Goal: Information Seeking & Learning: Learn about a topic

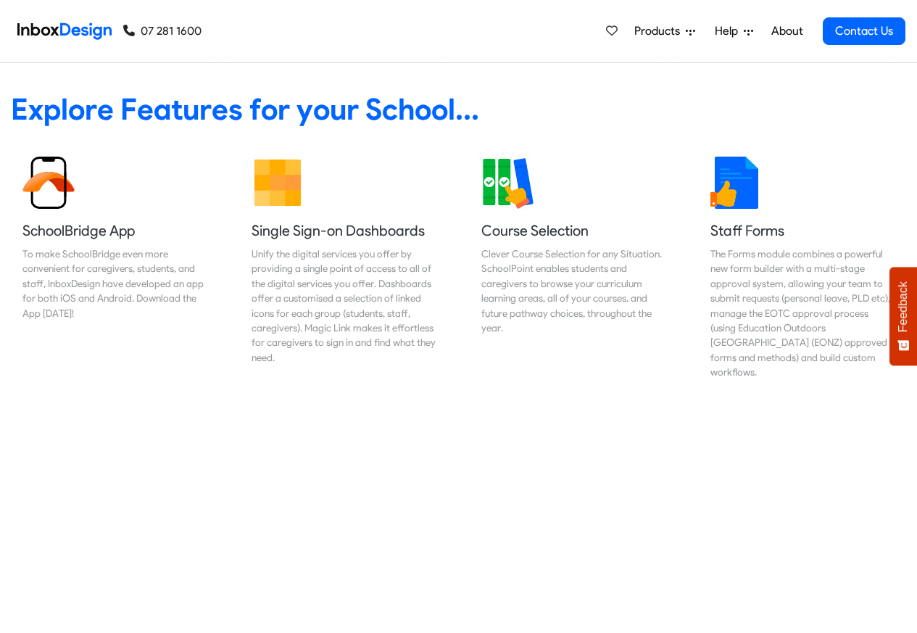
scroll to position [609, 0]
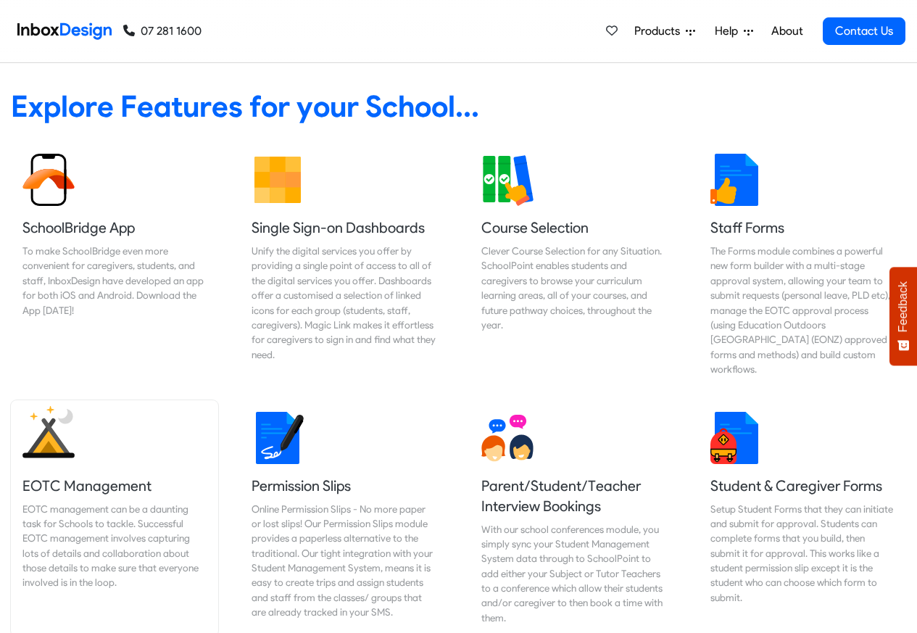
click at [205, 608] on link "EOTC Management EOTC management can be a daunting task for Schools to tackle. S…" at bounding box center [114, 518] width 207 height 237
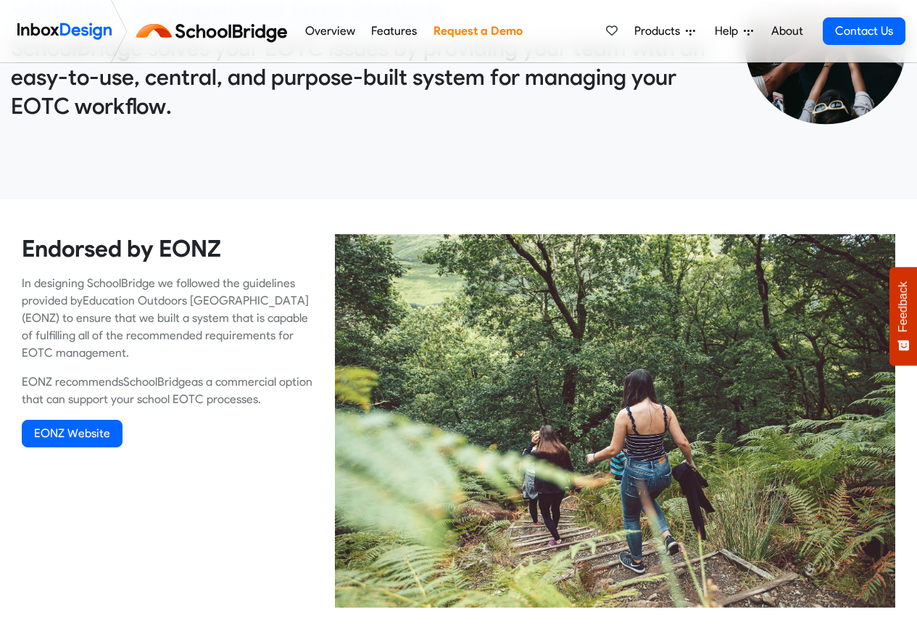
scroll to position [609, 0]
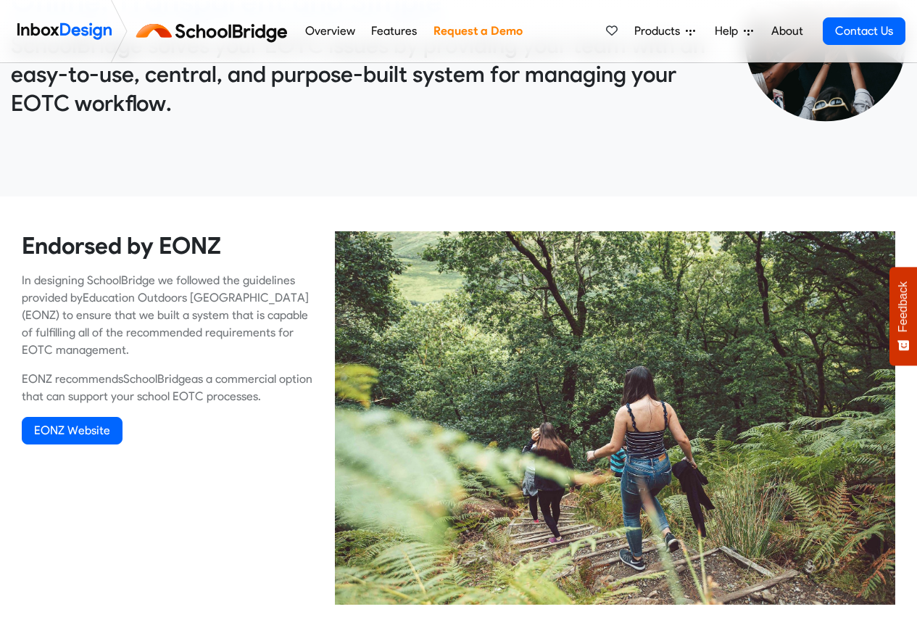
click at [904, 611] on div at bounding box center [615, 423] width 582 height 385
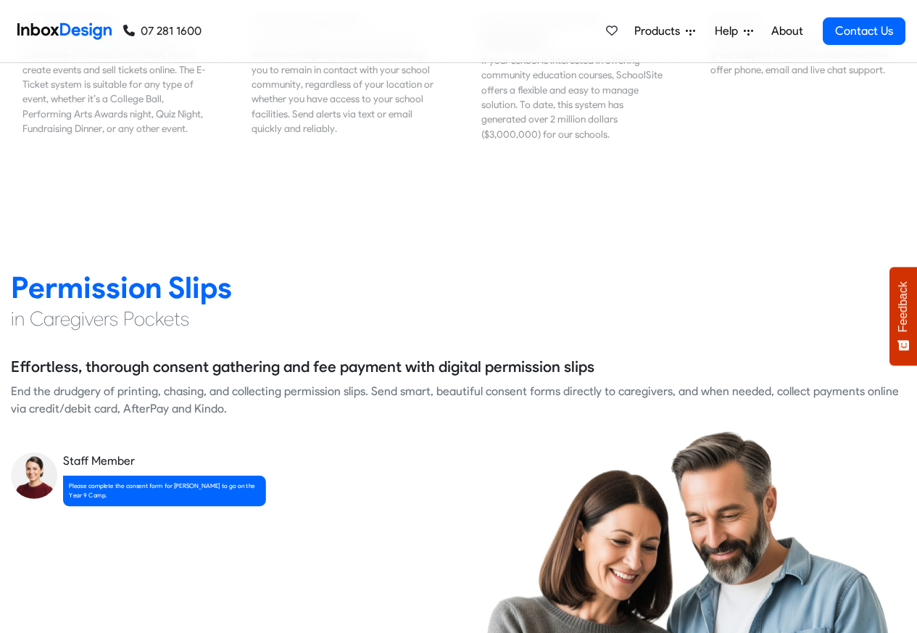
scroll to position [1829, 0]
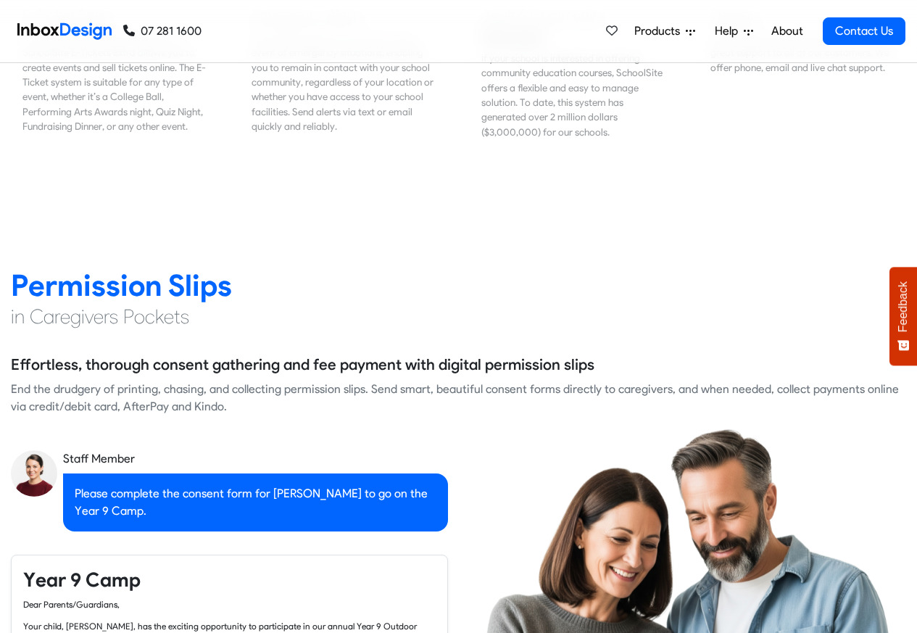
checkbox input "true"
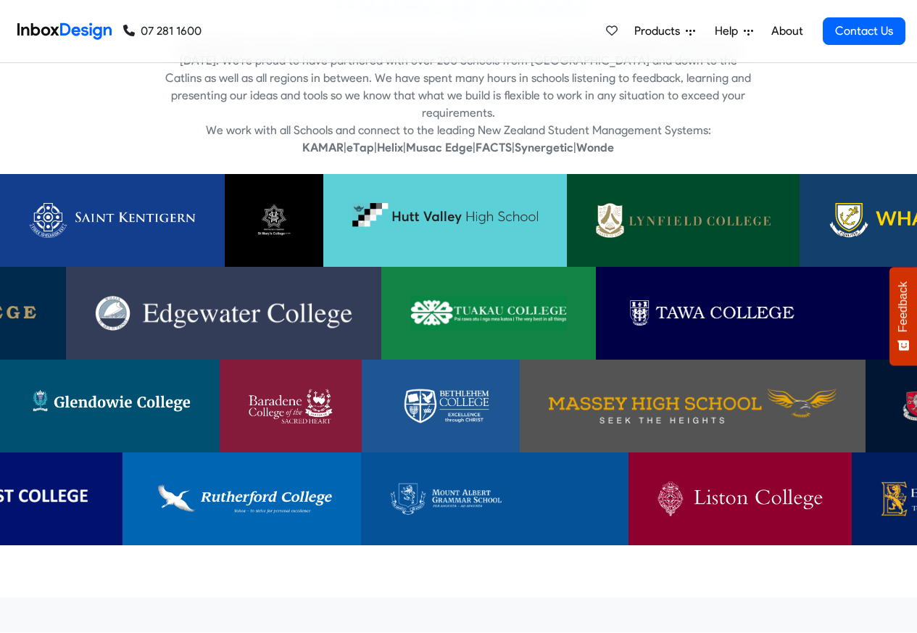
checkbox input "true"
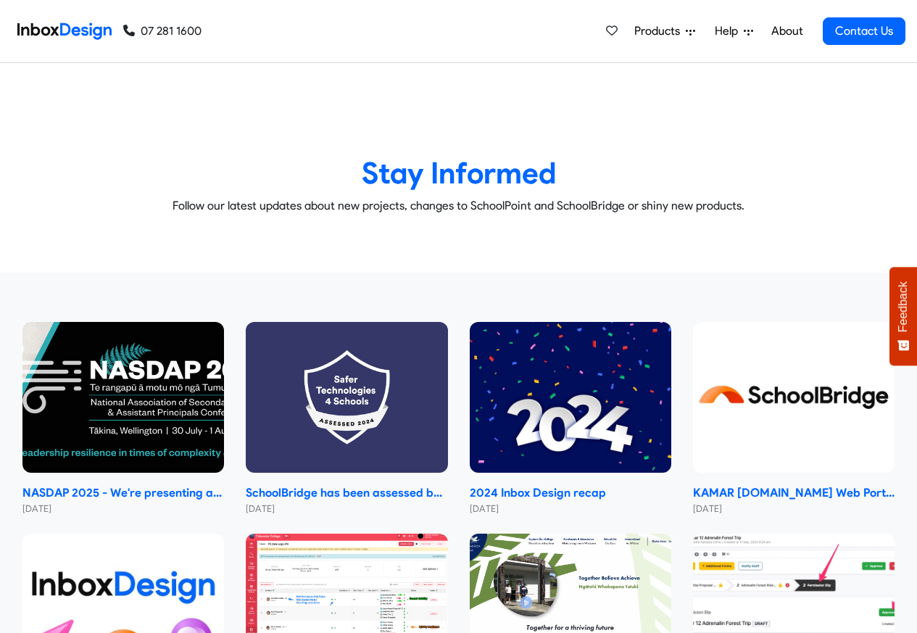
checkbox input "true"
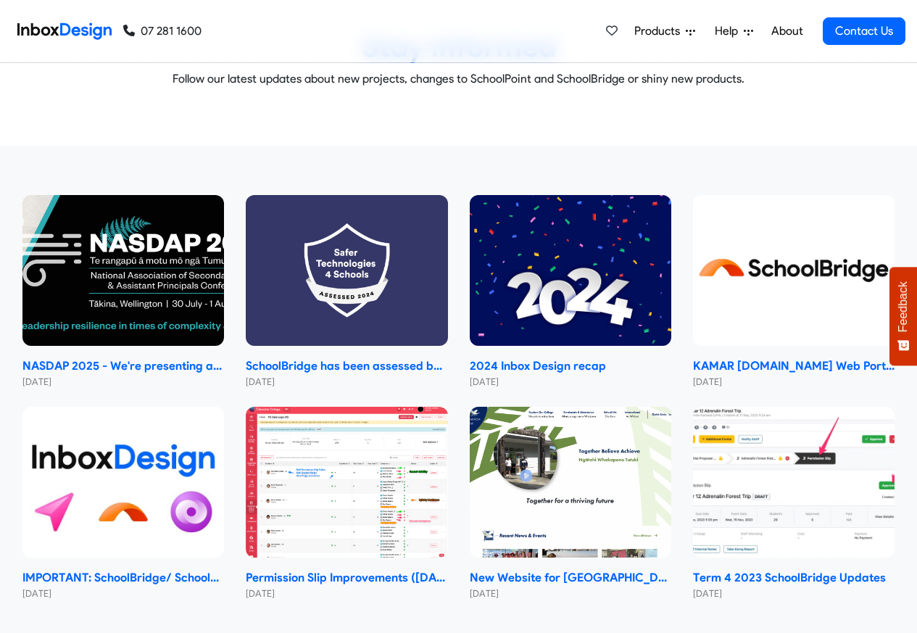
checkbox input "true"
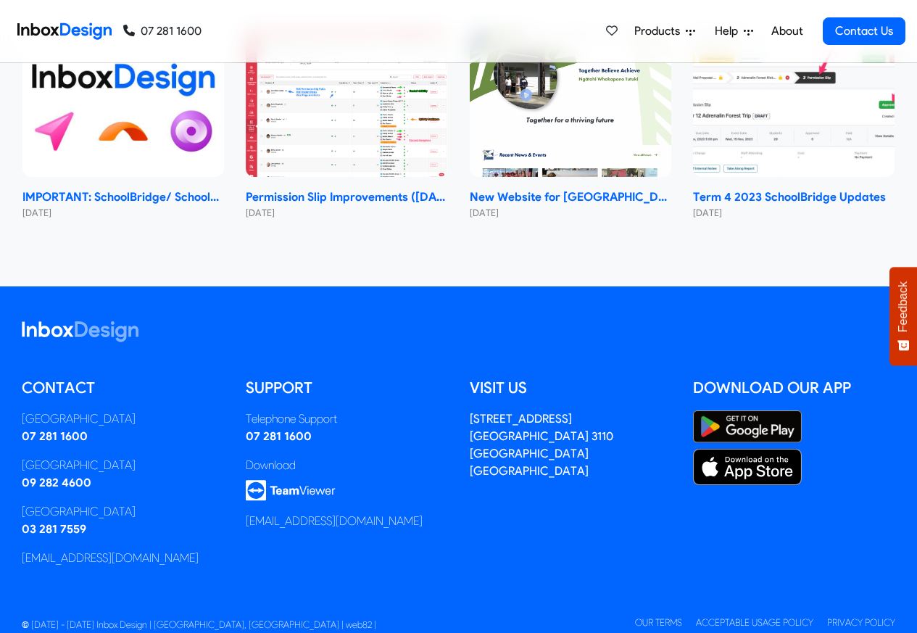
checkbox input "true"
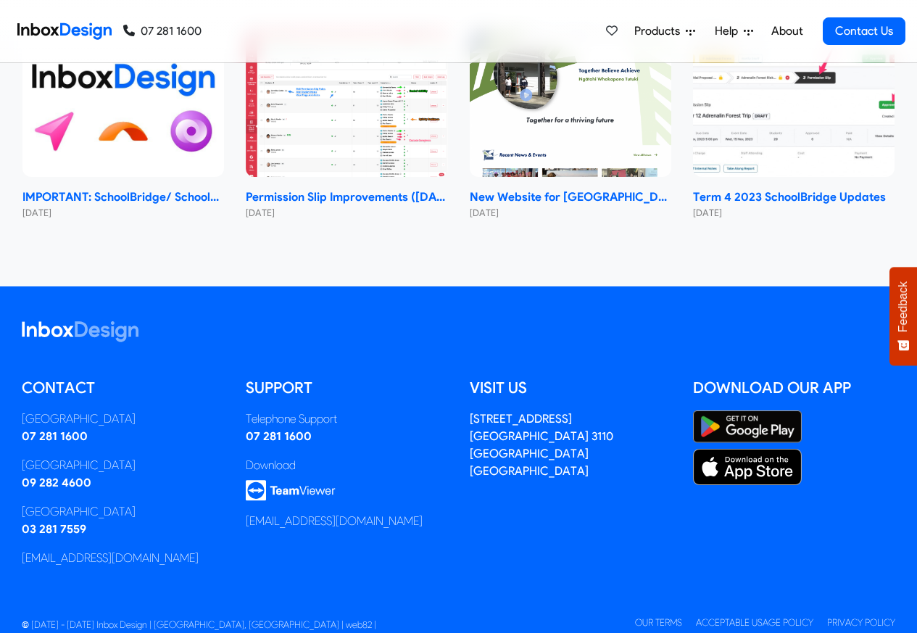
checkbox input "true"
click at [654, 29] on span "Products" at bounding box center [659, 30] width 51 height 17
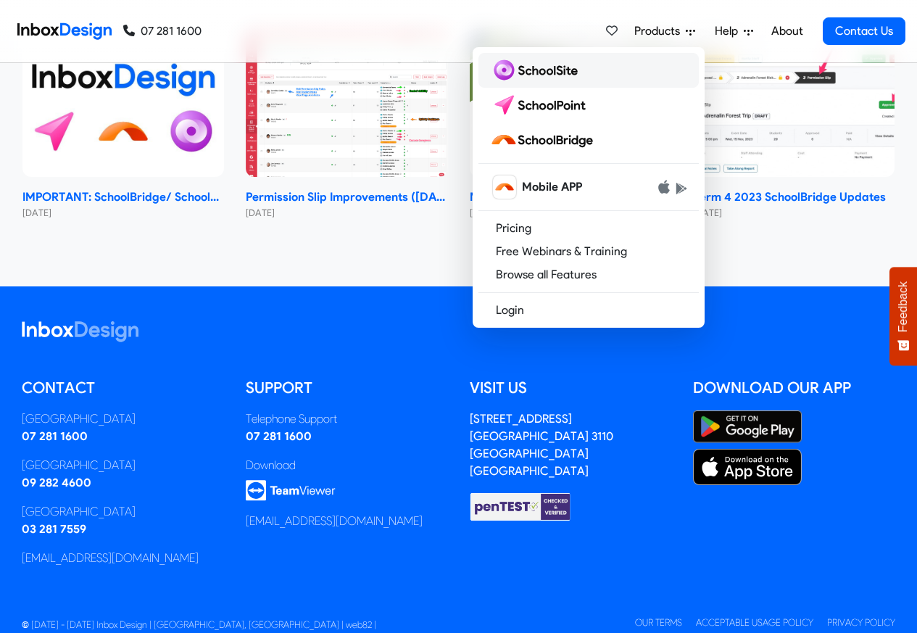
click at [522, 72] on img at bounding box center [536, 70] width 93 height 23
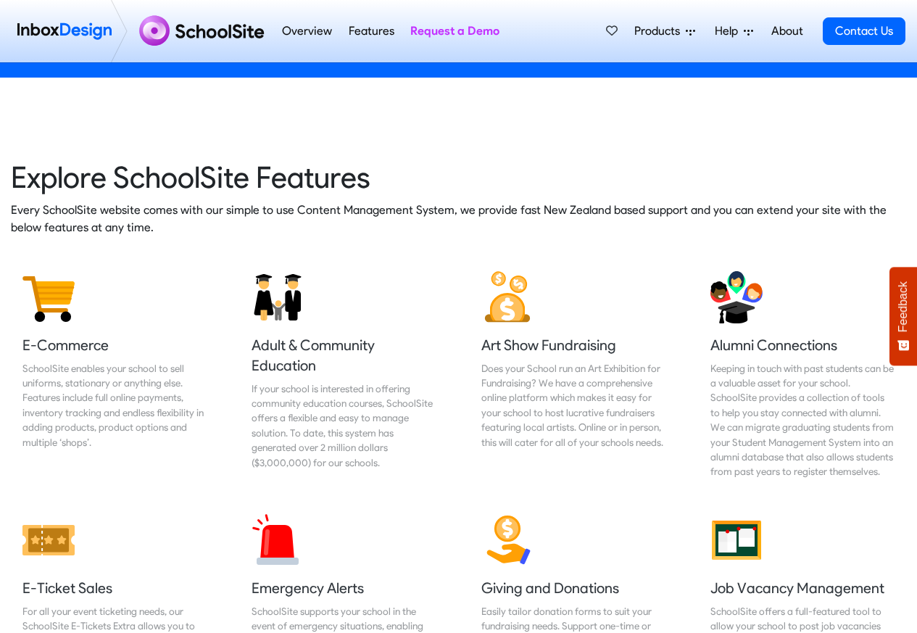
scroll to position [1826, 0]
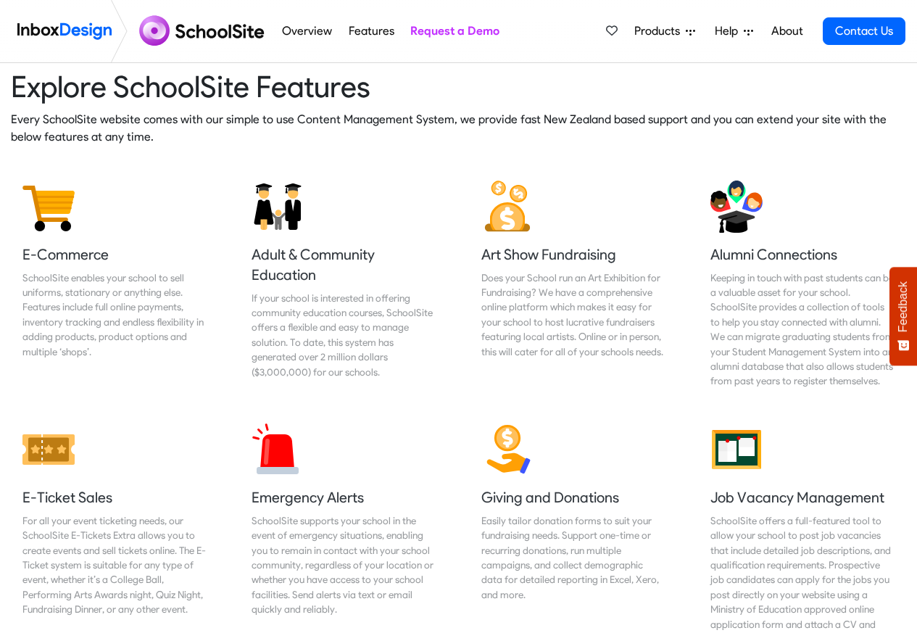
click at [729, 30] on span "Help" at bounding box center [729, 30] width 29 height 17
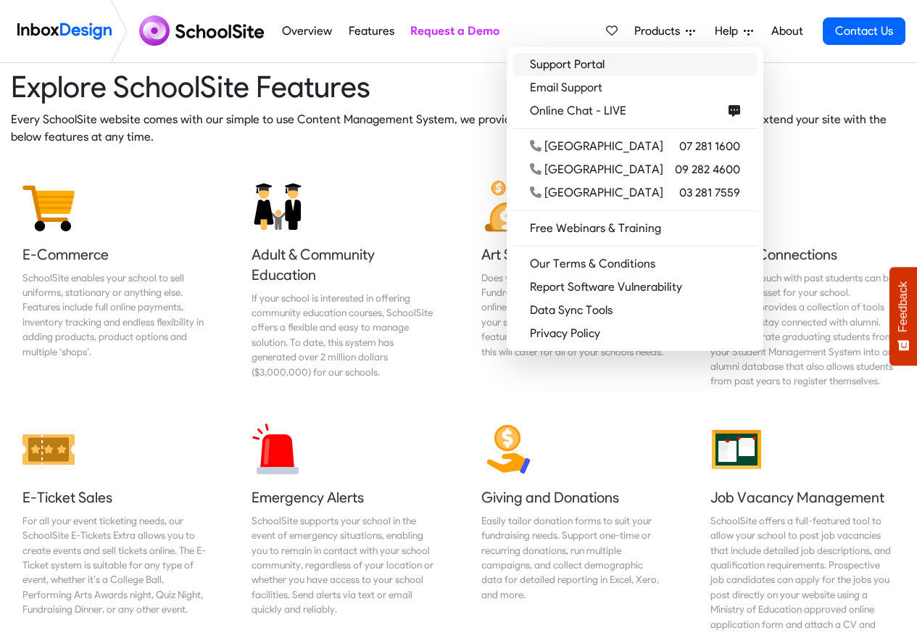
click at [624, 68] on link "Support Portal" at bounding box center [634, 64] width 245 height 23
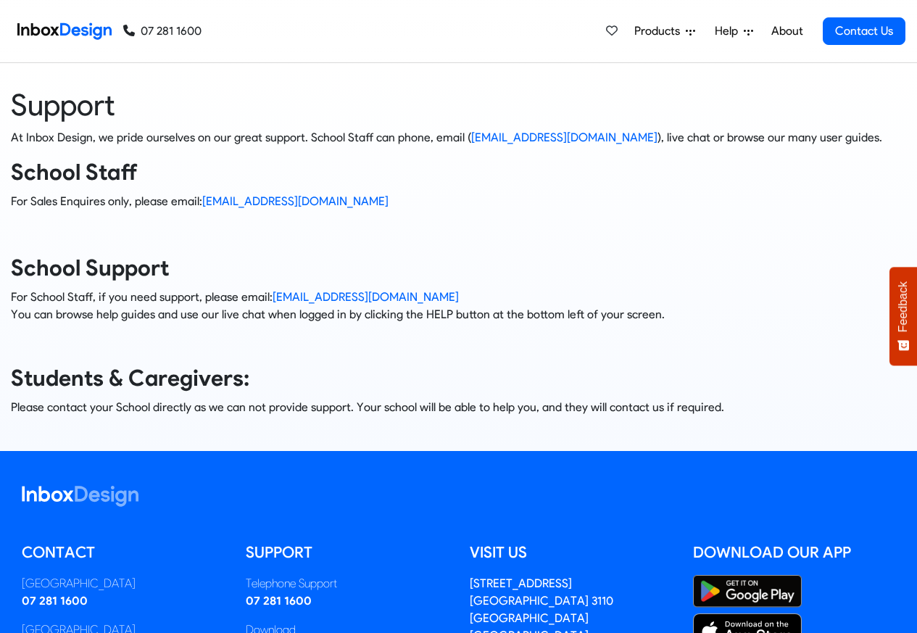
click at [653, 612] on address "[STREET_ADDRESS]" at bounding box center [571, 610] width 202 height 70
